Goal: Use online tool/utility: Utilize a website feature to perform a specific function

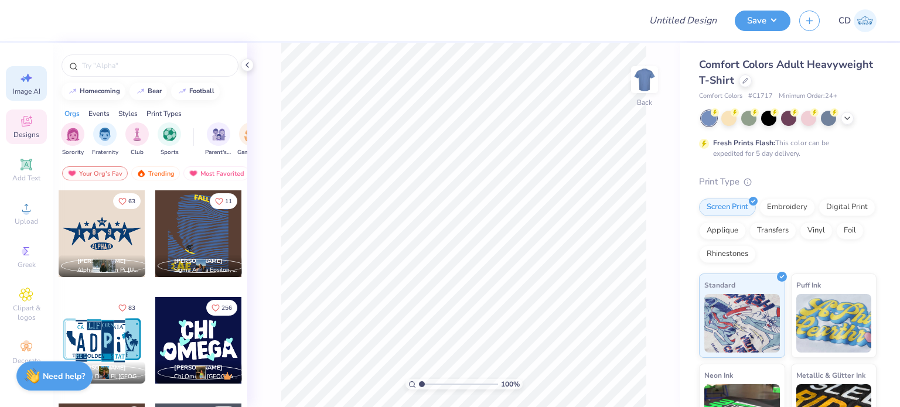
click at [23, 80] on icon at bounding box center [23, 79] width 5 height 6
select select "4"
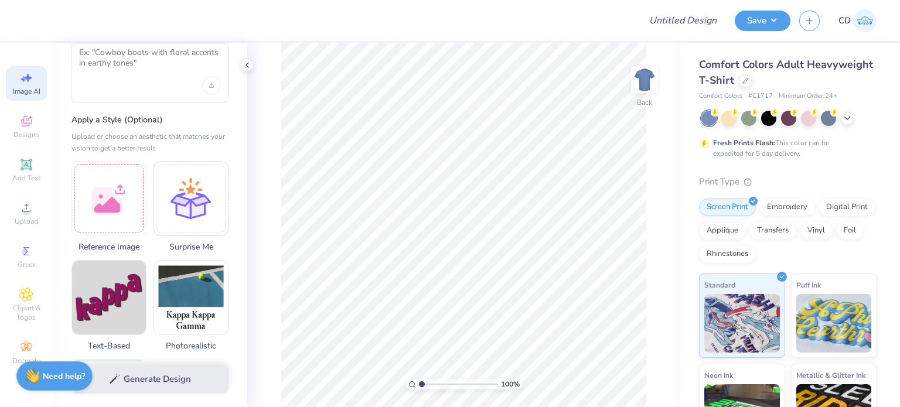
scroll to position [59, 0]
click at [113, 190] on div at bounding box center [108, 196] width 75 height 75
click at [135, 217] on div at bounding box center [108, 196] width 75 height 75
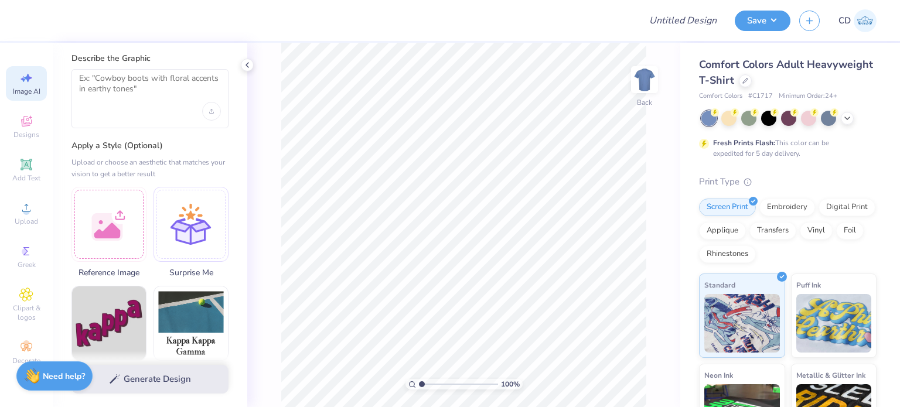
scroll to position [0, 0]
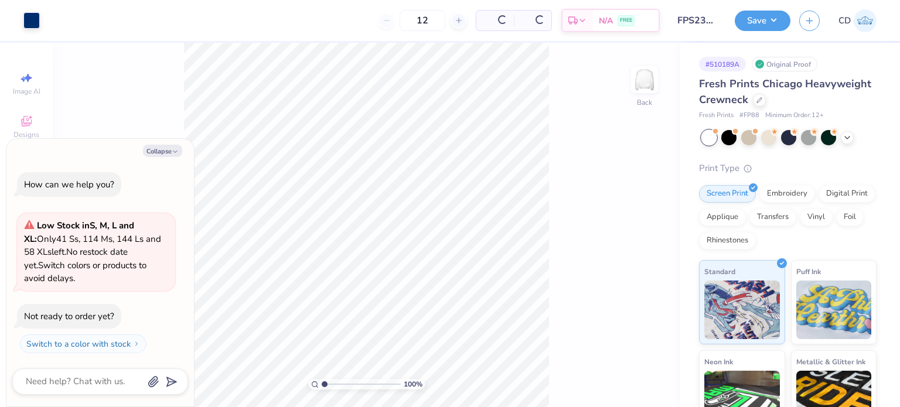
type textarea "x"
type input "3.6716840780171"
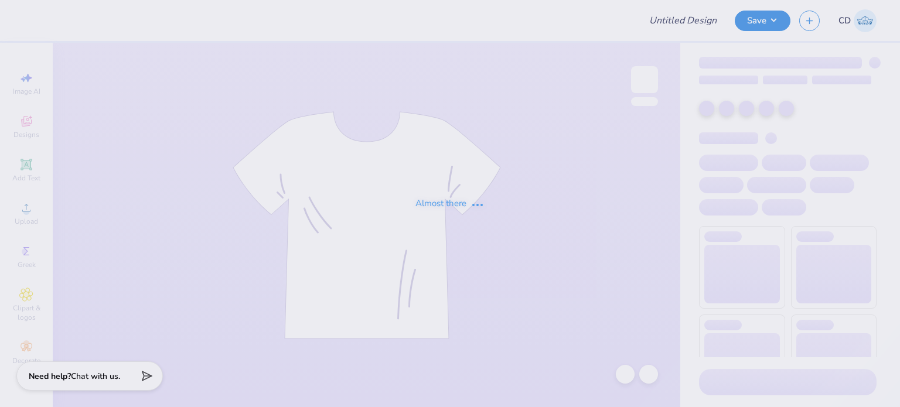
type input "FPS239483"
